Goal: Information Seeking & Learning: Learn about a topic

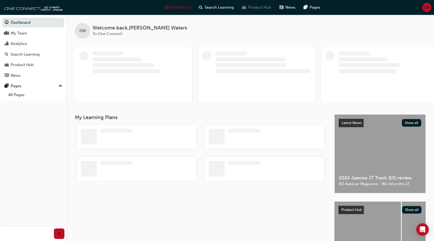
click at [262, 7] on span "Product Hub" at bounding box center [259, 7] width 23 height 6
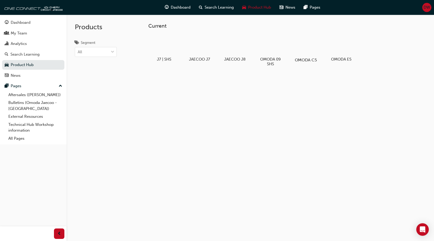
click at [310, 47] on div at bounding box center [305, 44] width 29 height 21
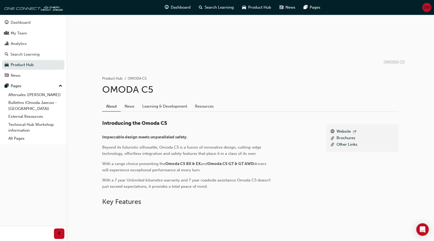
scroll to position [52, 0]
click at [24, 94] on link "Aftersales ([PERSON_NAME])" at bounding box center [35, 95] width 58 height 8
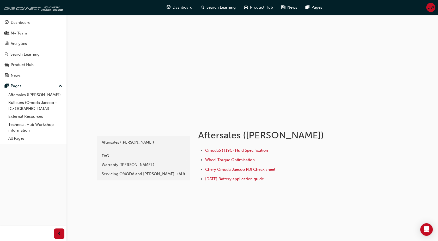
click at [254, 150] on span "Omoda5 (T19C) Fluid Specification" at bounding box center [236, 150] width 63 height 5
click at [163, 174] on div "Servicing OMODA and [PERSON_NAME]- (AU)" at bounding box center [143, 174] width 83 height 6
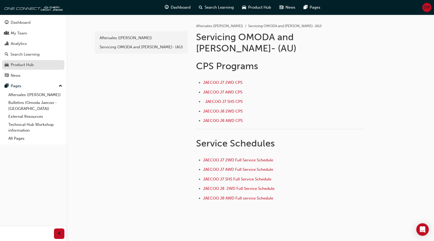
click at [22, 67] on div "Product Hub" at bounding box center [22, 65] width 23 height 6
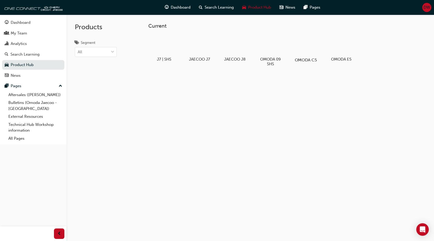
click at [303, 45] on div at bounding box center [305, 44] width 29 height 21
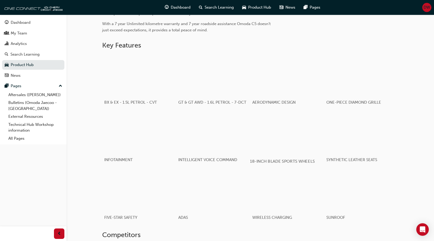
scroll to position [208, 0]
click at [131, 81] on div "button" at bounding box center [139, 74] width 74 height 42
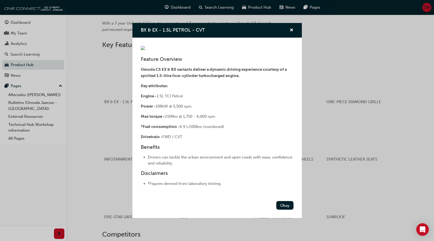
scroll to position [0, 0]
